Goal: Information Seeking & Learning: Learn about a topic

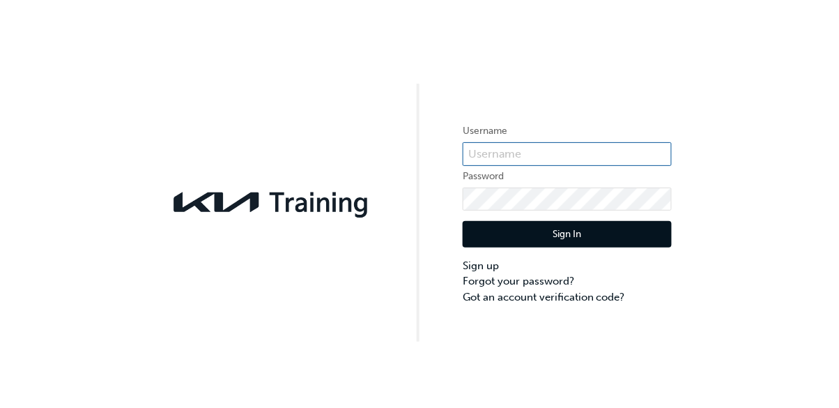
click at [597, 149] on input "text" at bounding box center [567, 154] width 209 height 24
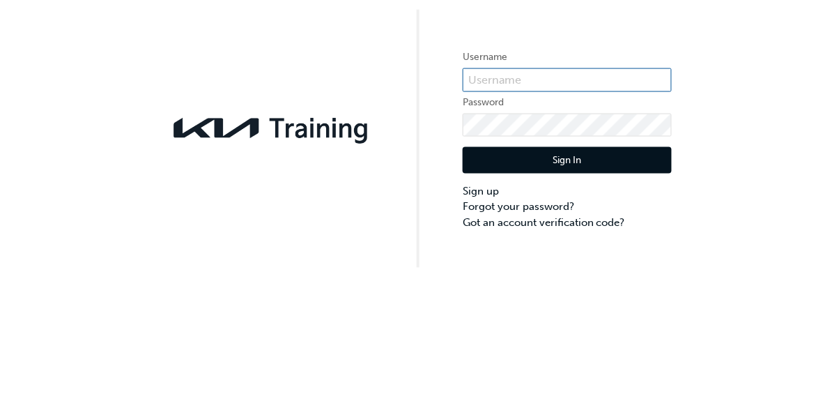
click at [503, 155] on input "text" at bounding box center [567, 154] width 209 height 24
click at [491, 156] on input "text" at bounding box center [567, 154] width 209 height 24
type input "I"
type input "Kau85031go"
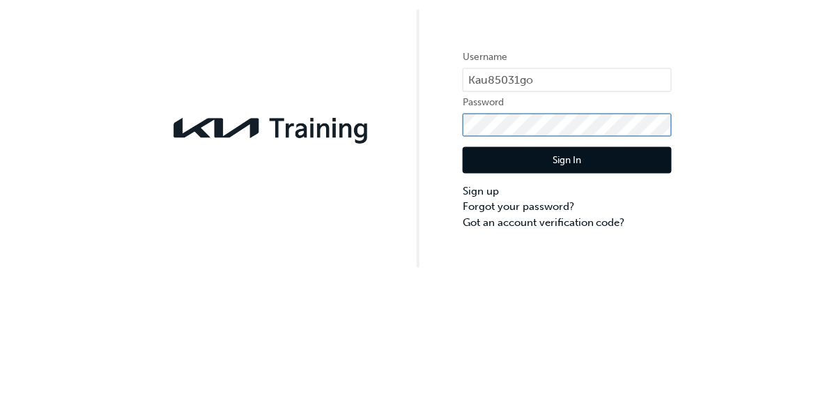
click button "Sign In" at bounding box center [567, 234] width 209 height 26
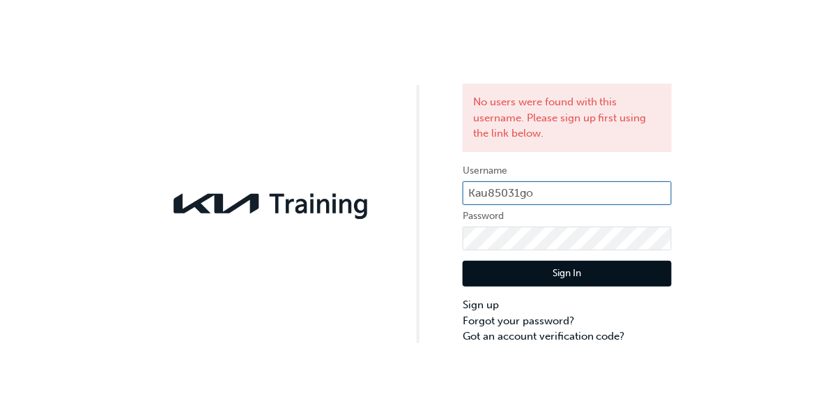
click at [558, 200] on input "Kau85031go" at bounding box center [567, 193] width 209 height 24
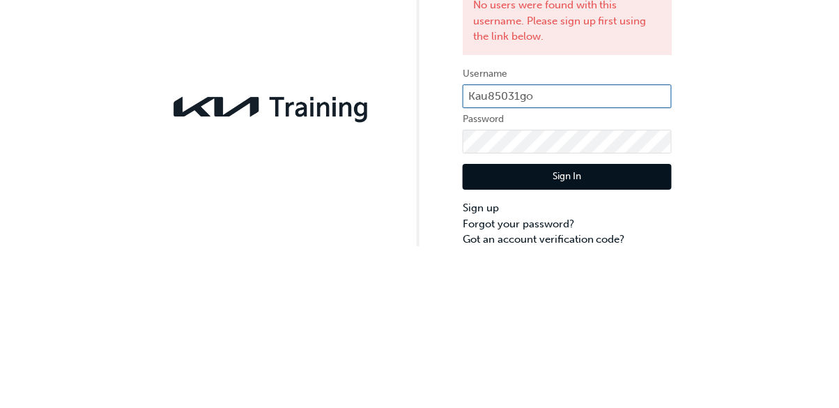
click at [480, 196] on input "Kau85031go" at bounding box center [567, 193] width 209 height 24
click at [489, 197] on input "Kau85031go" at bounding box center [567, 193] width 209 height 24
click at [534, 199] on input "KAU85031go" at bounding box center [567, 193] width 209 height 24
type input "KAU85031G0"
click at [726, 233] on div "No users were found with this username. Please sign up first using the link bel…" at bounding box center [419, 172] width 839 height 344
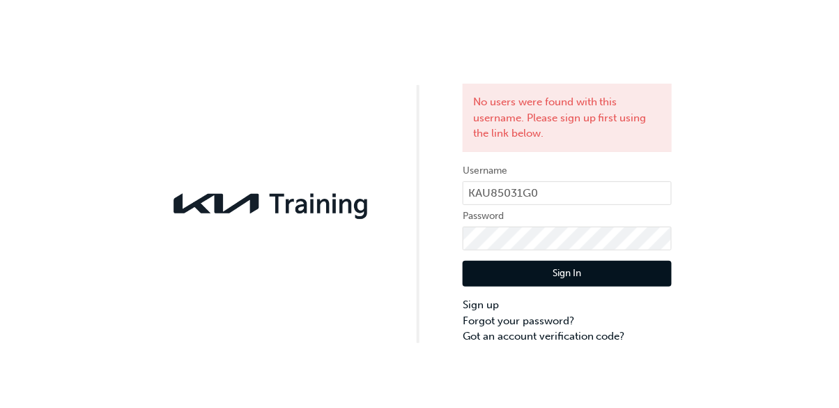
click at [524, 277] on button "Sign In" at bounding box center [567, 274] width 209 height 26
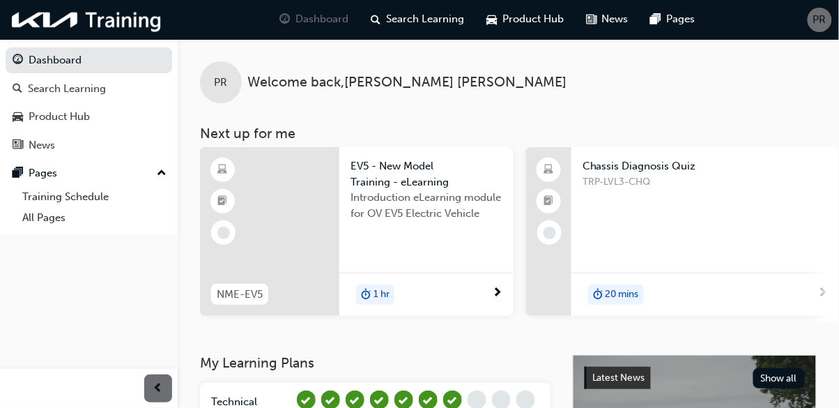
click at [661, 234] on div "Chassis Diagnosis Quiz TRP-LVL3-CHQ" at bounding box center [706, 194] width 268 height 94
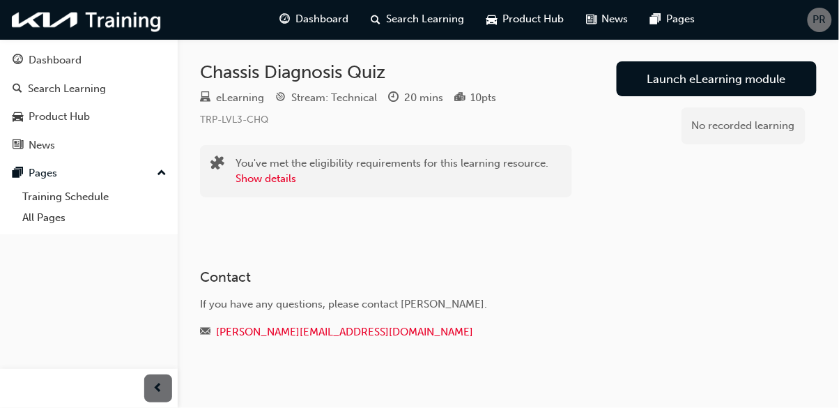
click at [724, 82] on link "Launch eLearning module" at bounding box center [717, 78] width 200 height 35
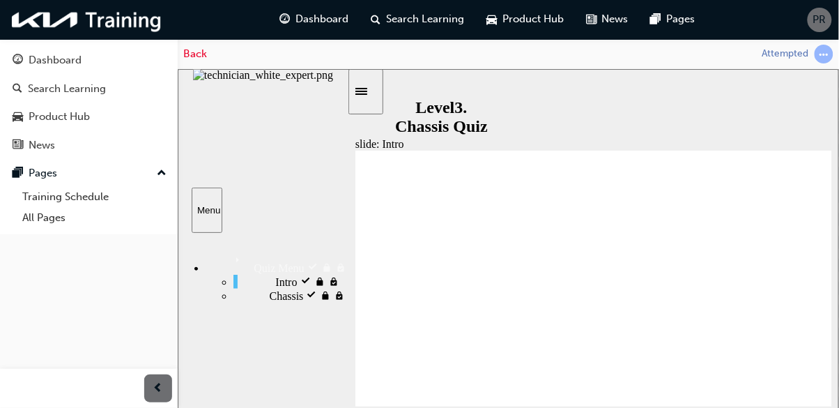
click at [293, 282] on div "Intro visited Intro" at bounding box center [290, 281] width 114 height 14
click at [454, 96] on div "slide: Intro Group 1 Line 1 Welcome to the Chassis Diagnosis Knowledge Assessme…" at bounding box center [508, 271] width 662 height 406
click at [465, 83] on div "slide: Intro Group 1 Line 1 Welcome to the Chassis Diagnosis Knowledge Assessme…" at bounding box center [508, 271] width 662 height 406
click at [367, 93] on icon "Sidebar Toggle" at bounding box center [361, 90] width 12 height 7
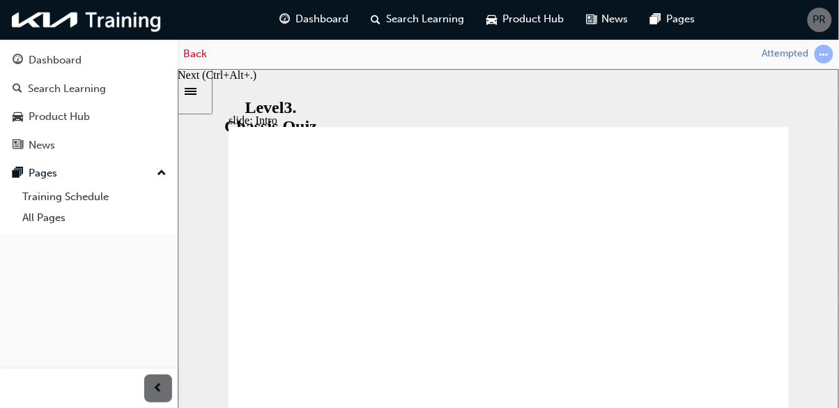
radio input "true"
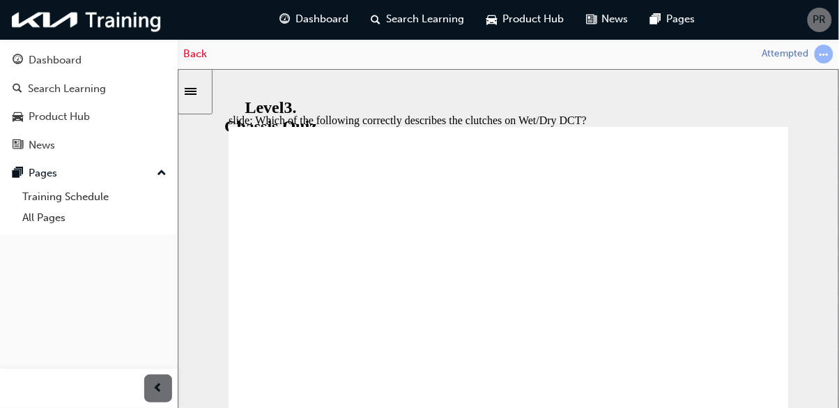
radio input "true"
checkbox input "true"
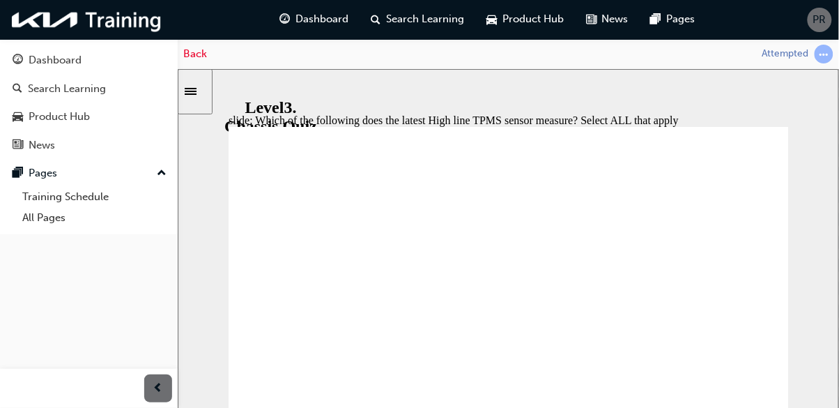
checkbox input "true"
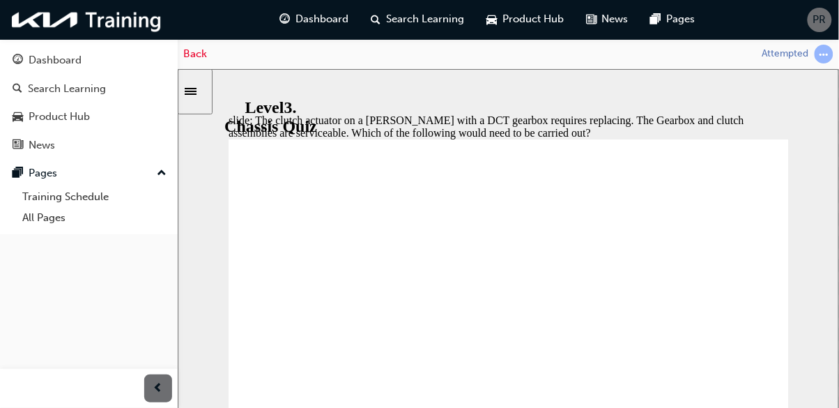
radio input "true"
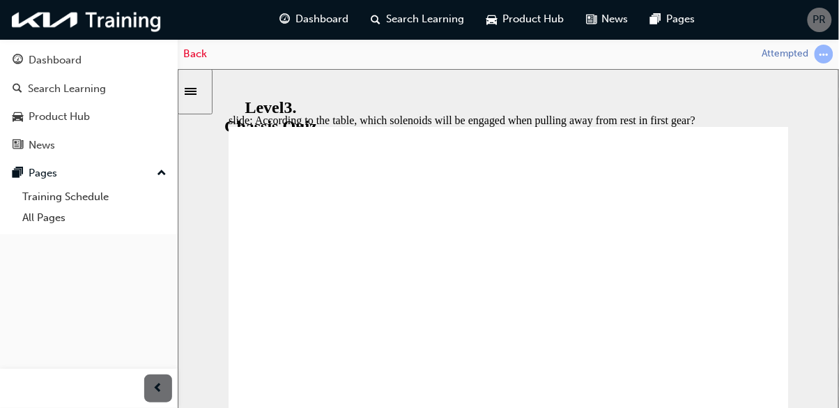
radio input "true"
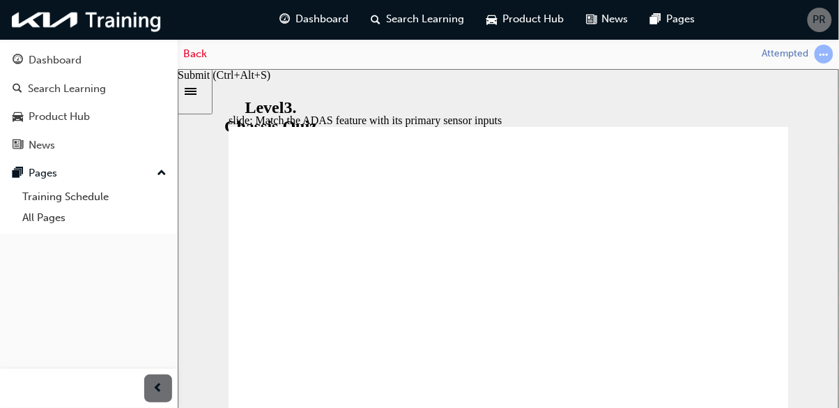
radio input "true"
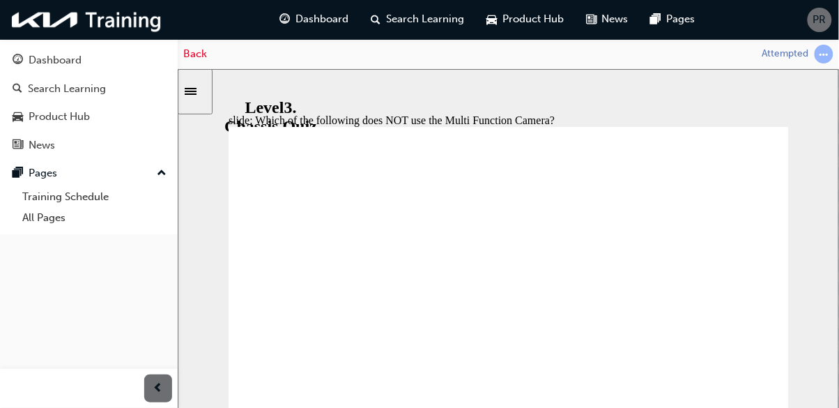
radio input "true"
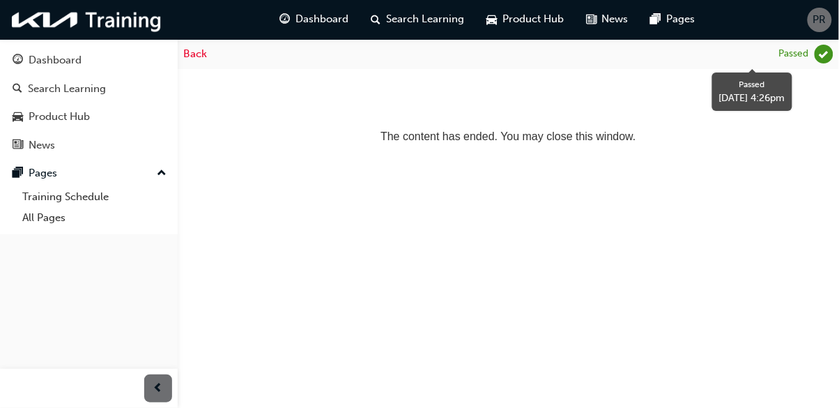
click at [798, 56] on div "Passed" at bounding box center [794, 53] width 30 height 13
click at [196, 60] on div "Back" at bounding box center [195, 54] width 24 height 16
click at [191, 55] on link "Back" at bounding box center [195, 53] width 24 height 13
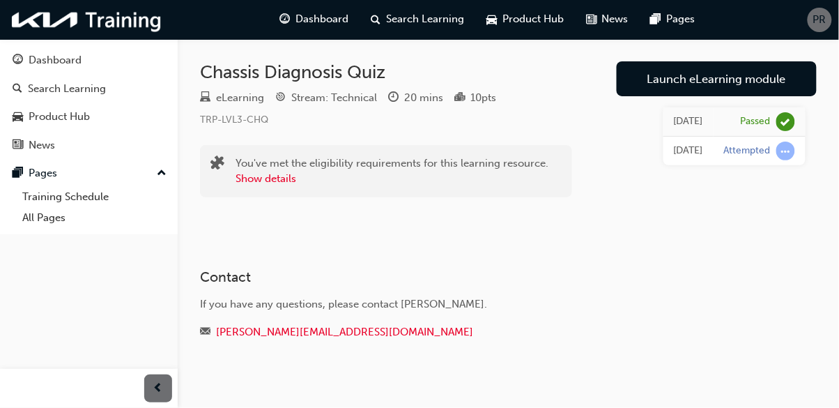
click at [820, 20] on span "PR" at bounding box center [820, 20] width 13 height 16
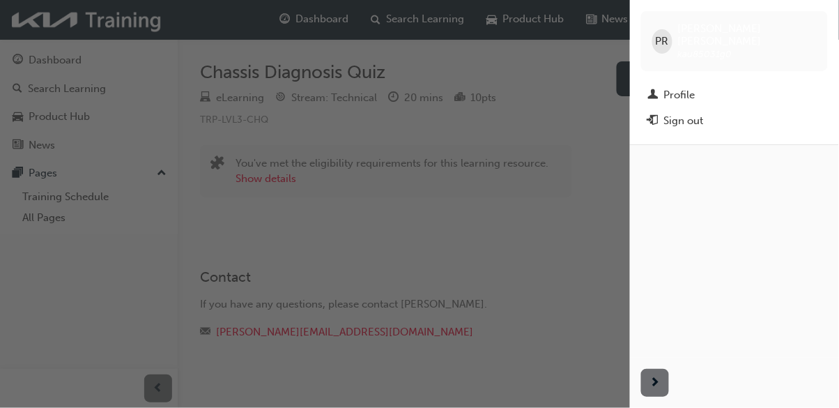
click at [689, 113] on div "Sign out" at bounding box center [684, 121] width 40 height 16
